Goal: Transaction & Acquisition: Subscribe to service/newsletter

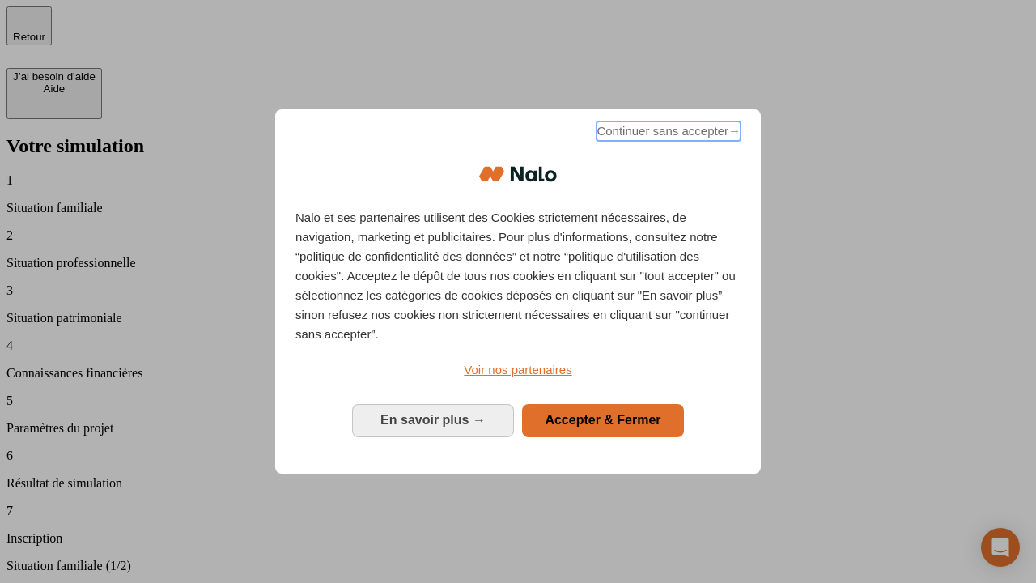
click at [667, 134] on span "Continuer sans accepter →" at bounding box center [668, 130] width 144 height 19
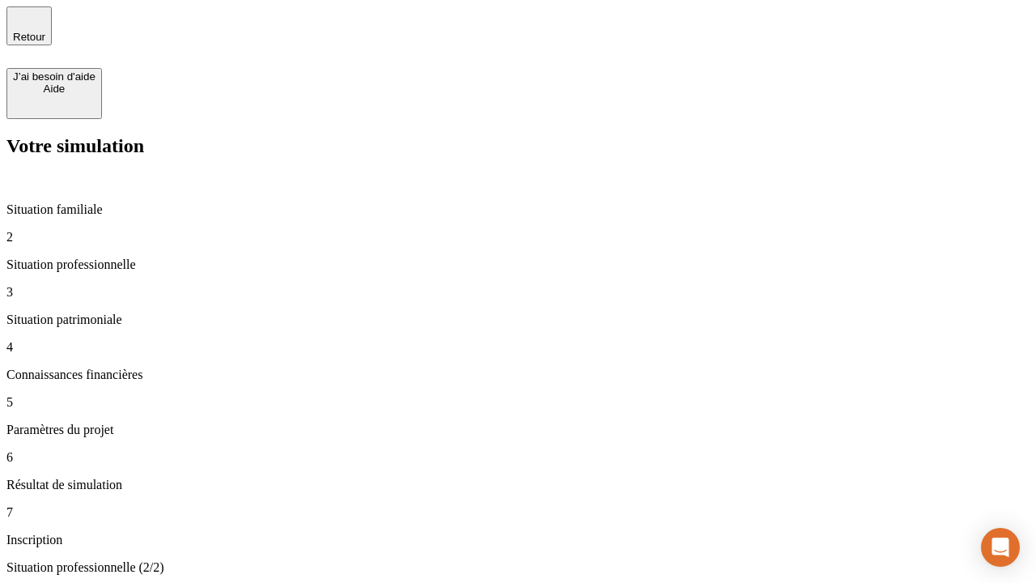
type input "30 000"
type input "1 000"
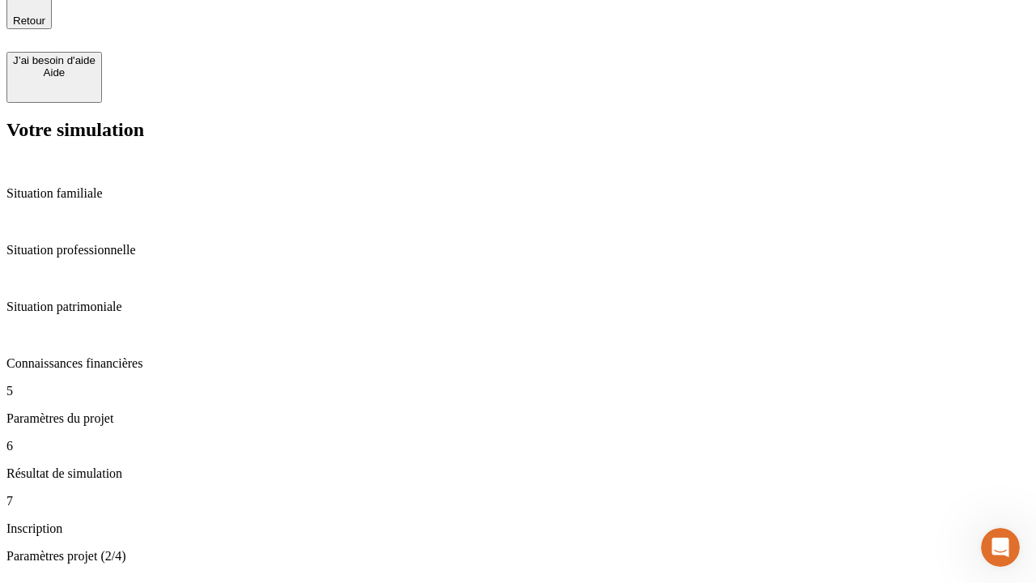
type input "65"
type input "5 000"
type input "640"
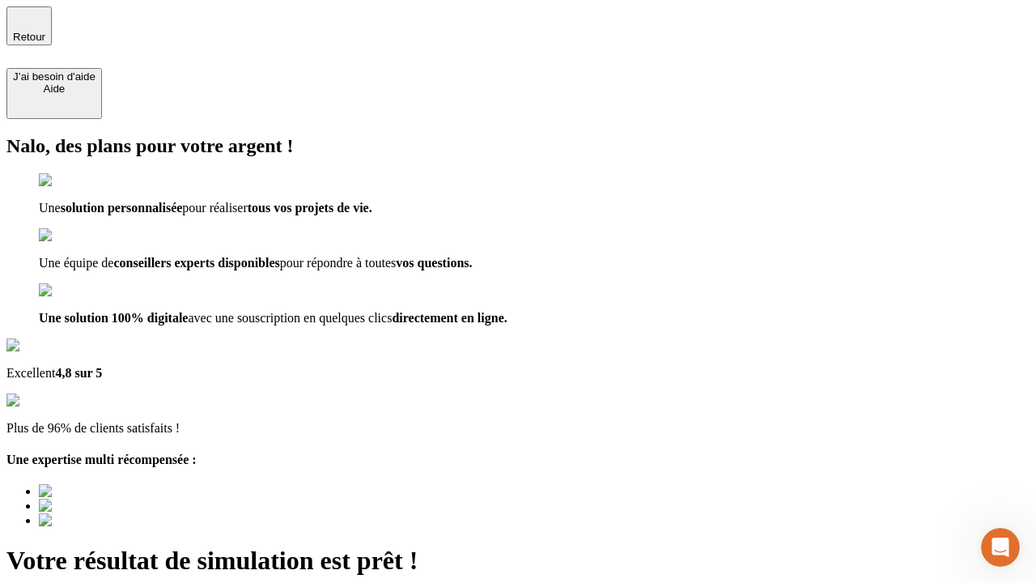
type input "[EMAIL_ADDRESS][DOMAIN_NAME]"
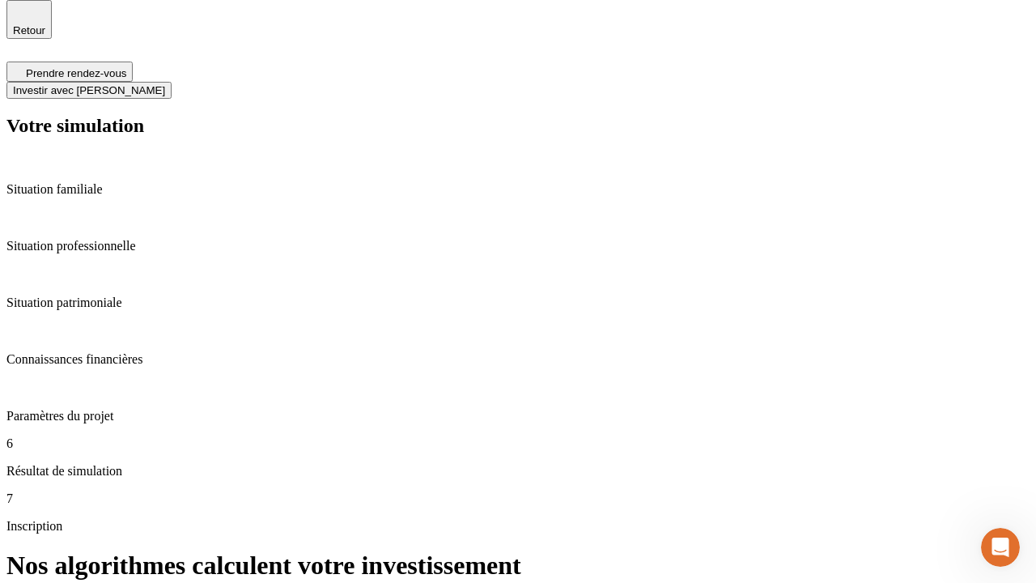
click at [165, 84] on span "Investir avec [PERSON_NAME]" at bounding box center [89, 90] width 152 height 12
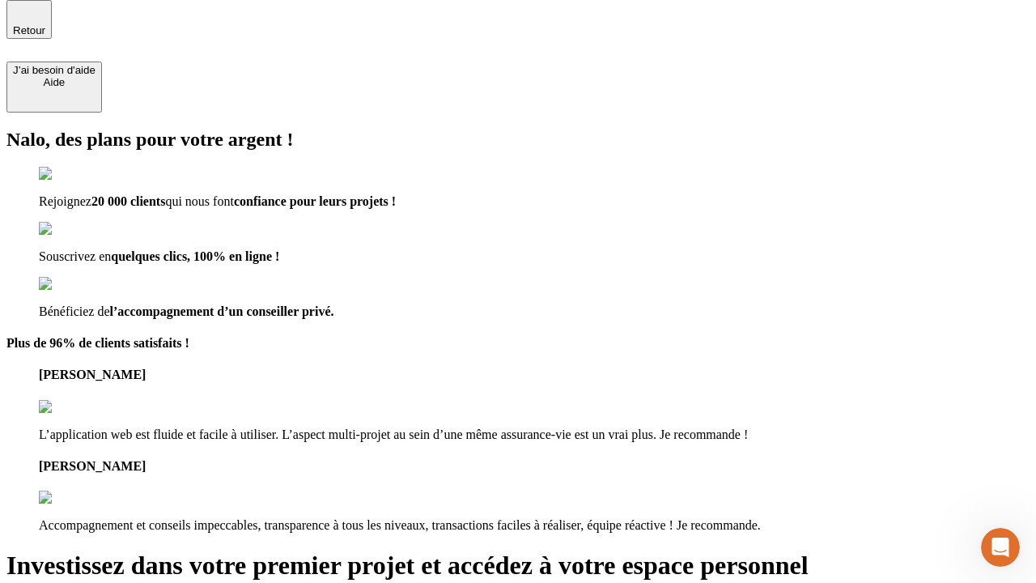
scroll to position [5, 0]
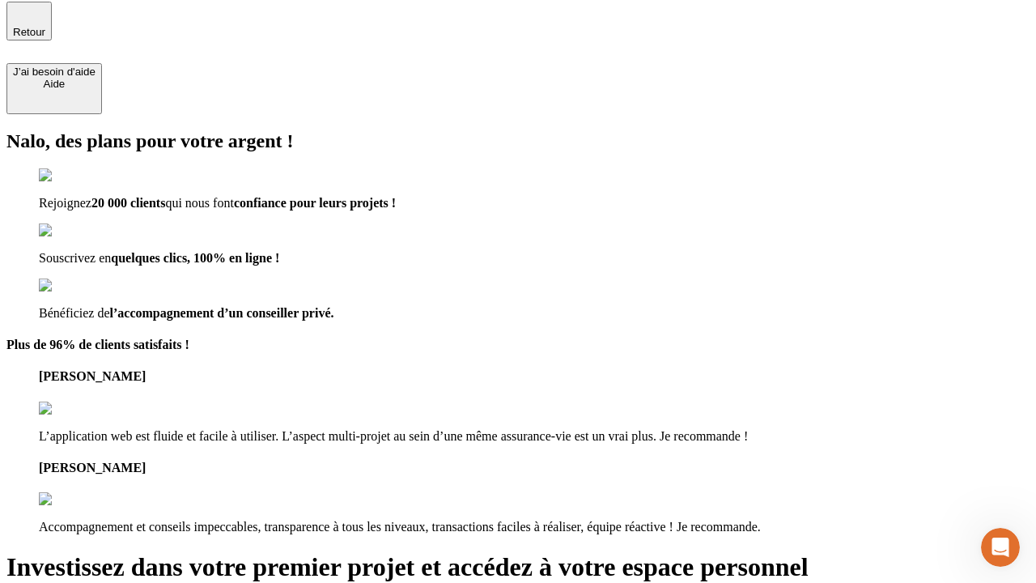
type input "[PERSON_NAME][EMAIL_ADDRESS][DOMAIN_NAME]"
